Goal: Transaction & Acquisition: Download file/media

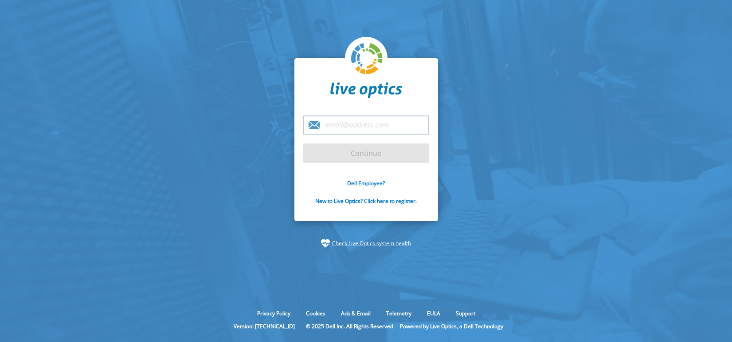
click at [357, 126] on input "email" at bounding box center [366, 124] width 126 height 19
click at [392, 125] on input "email" at bounding box center [366, 124] width 126 height 19
paste input "Joerg.Prior@acp.de"
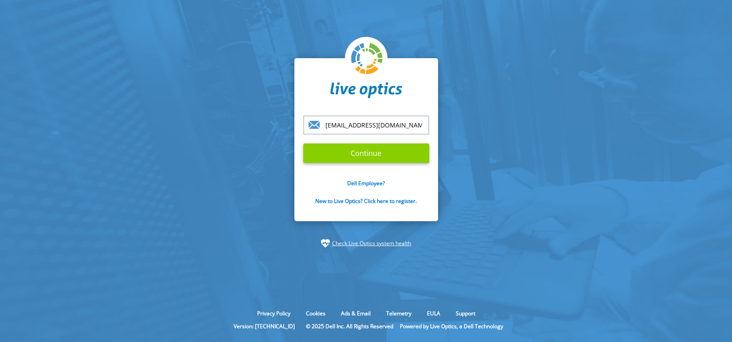
type input "Joerg.Prior@acp.de"
click at [357, 155] on input "Continue" at bounding box center [366, 153] width 126 height 20
click at [370, 155] on input "Continue" at bounding box center [366, 153] width 126 height 20
click at [362, 153] on input "Continue" at bounding box center [366, 153] width 126 height 20
click at [351, 153] on input "Continue" at bounding box center [366, 153] width 126 height 20
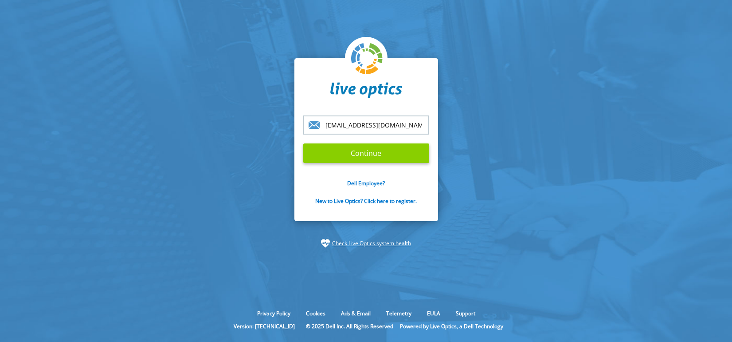
click at [349, 155] on input "Continue" at bounding box center [366, 153] width 126 height 20
click at [364, 158] on input "Continue" at bounding box center [366, 153] width 126 height 20
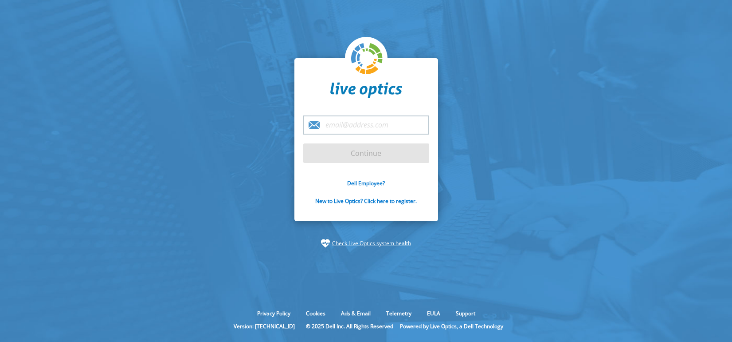
click at [334, 126] on input "email" at bounding box center [366, 124] width 126 height 19
type input "[EMAIL_ADDRESS][DOMAIN_NAME]"
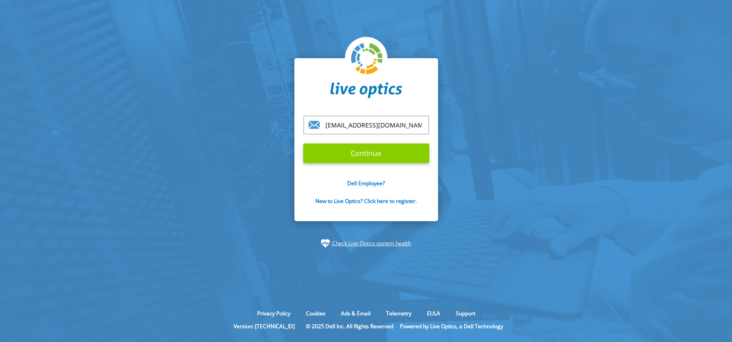
click at [372, 150] on input "Continue" at bounding box center [366, 153] width 126 height 20
click at [372, 152] on input "Continue" at bounding box center [366, 153] width 126 height 20
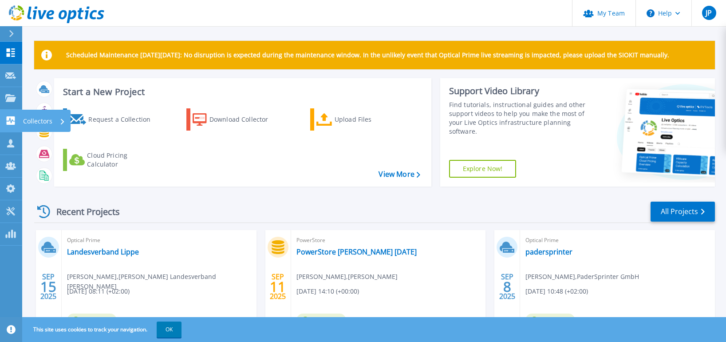
click at [13, 126] on link "Collectors Collectors" at bounding box center [11, 121] width 22 height 23
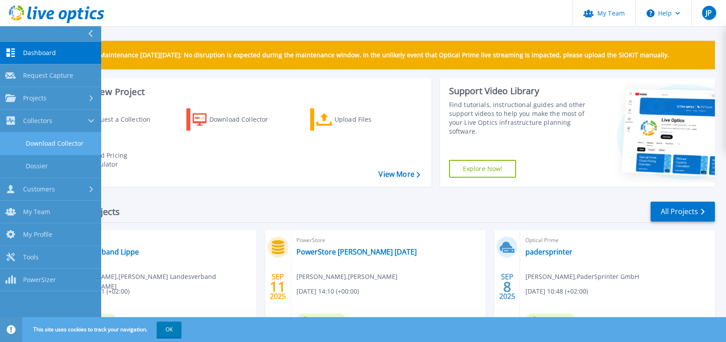
click at [55, 140] on link "Download Collector" at bounding box center [50, 143] width 101 height 23
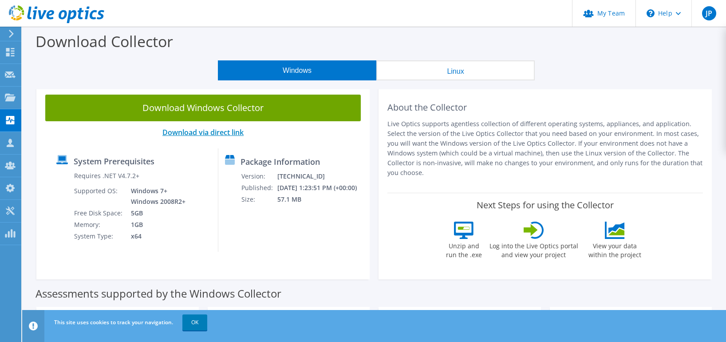
click at [213, 132] on link "Download via direct link" at bounding box center [202, 132] width 81 height 10
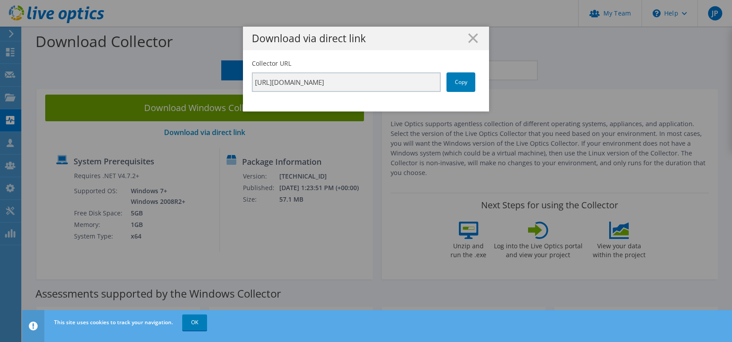
drag, startPoint x: 467, startPoint y: 39, endPoint x: 316, endPoint y: 84, distance: 157.7
click at [468, 39] on icon at bounding box center [473, 38] width 10 height 10
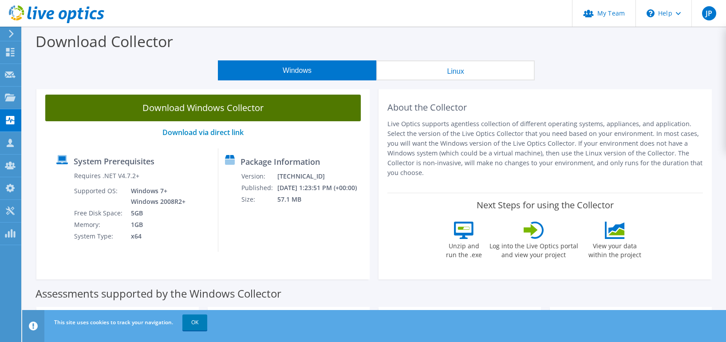
click at [185, 104] on link "Download Windows Collector" at bounding box center [202, 107] width 315 height 27
